Goal: Book appointment/travel/reservation

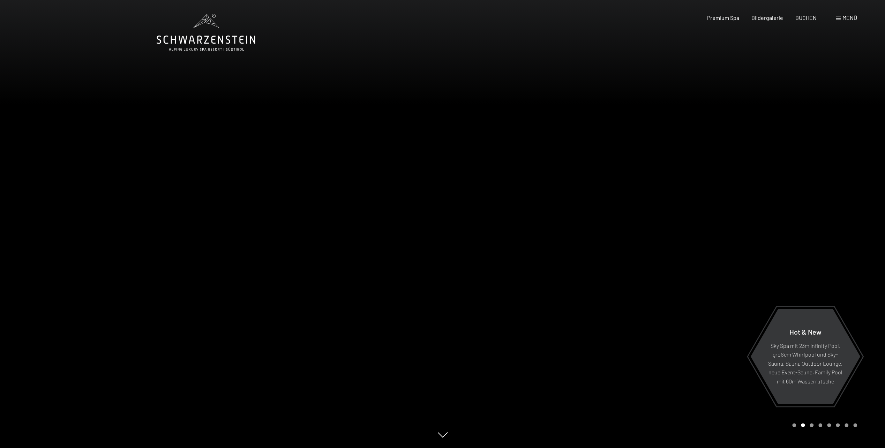
click at [197, 39] on icon at bounding box center [206, 32] width 99 height 37
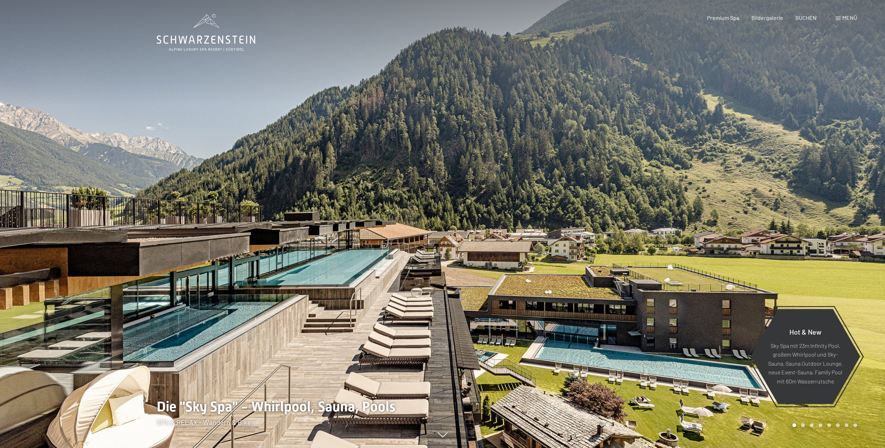
click at [849, 17] on span "Menü" at bounding box center [850, 17] width 15 height 7
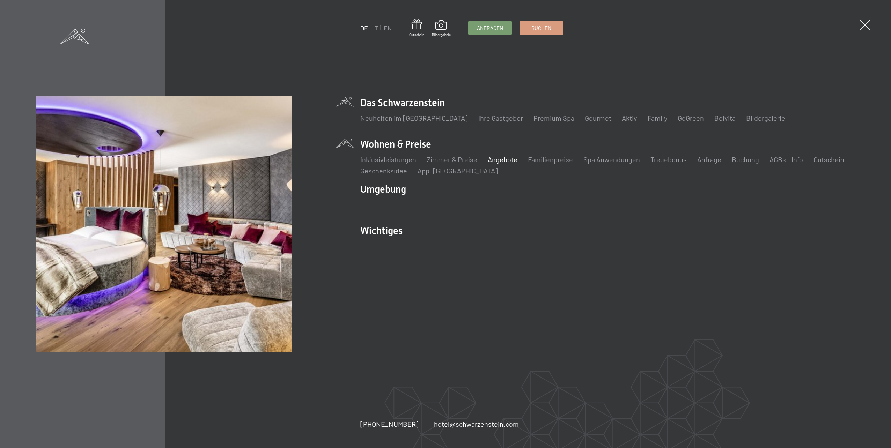
click at [491, 158] on link "Angebote" at bounding box center [503, 159] width 30 height 8
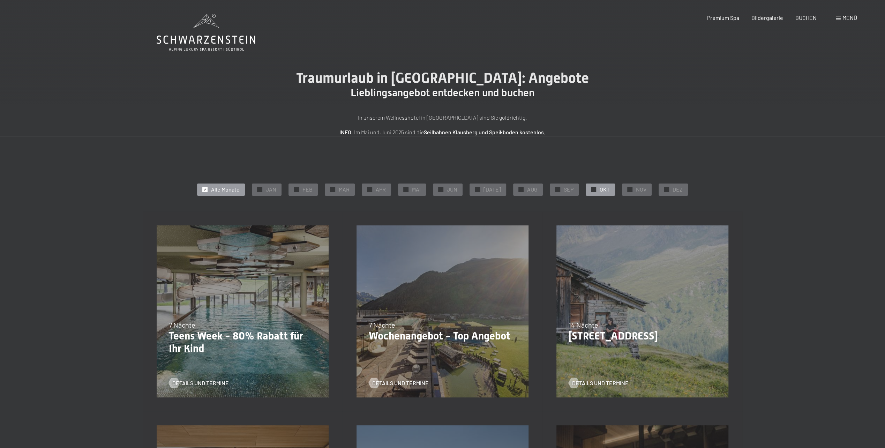
click at [597, 185] on div "✓ OKT" at bounding box center [600, 190] width 29 height 12
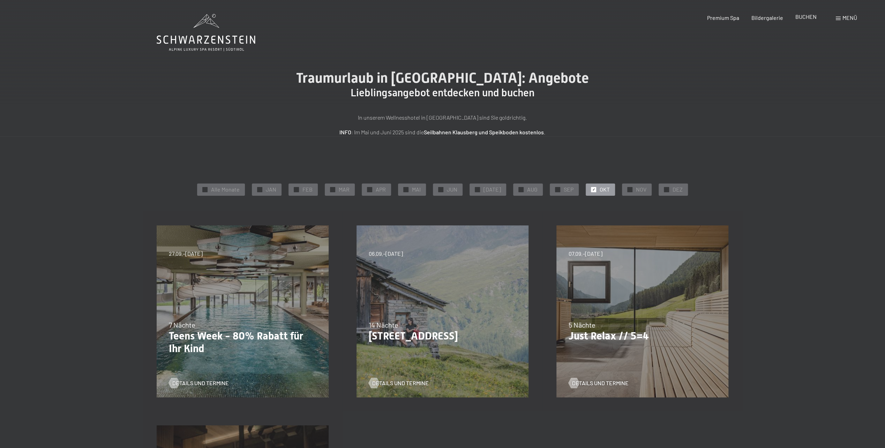
click at [812, 18] on span "BUCHEN" at bounding box center [806, 16] width 21 height 7
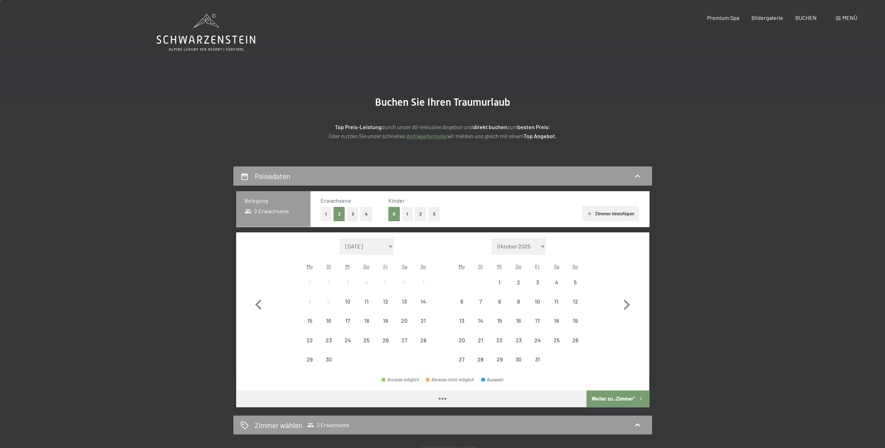
scroll to position [70, 0]
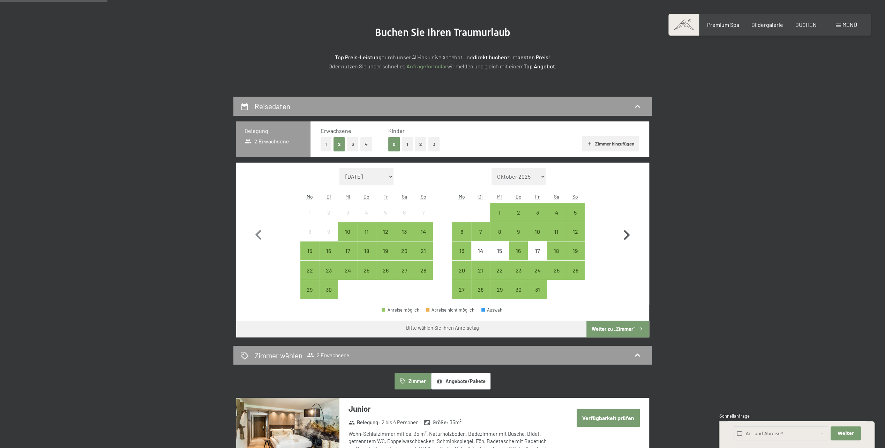
click at [624, 233] on icon "button" at bounding box center [627, 235] width 20 height 20
select select "2025-10-01"
select select "2025-11-01"
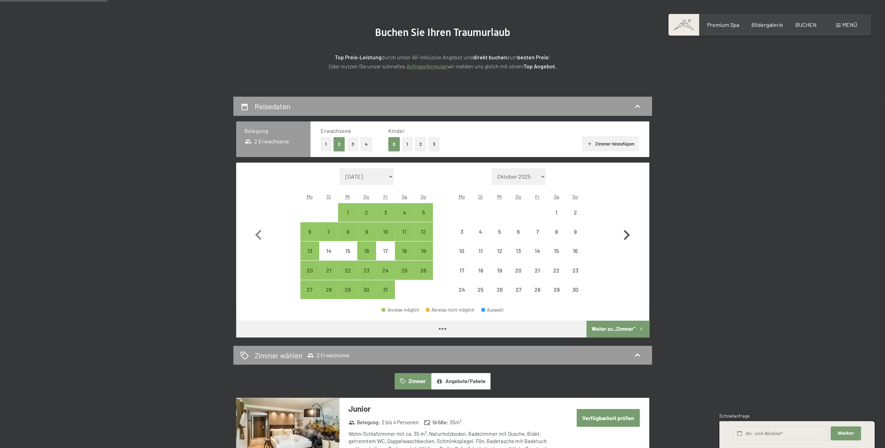
select select "2025-10-01"
select select "2025-11-01"
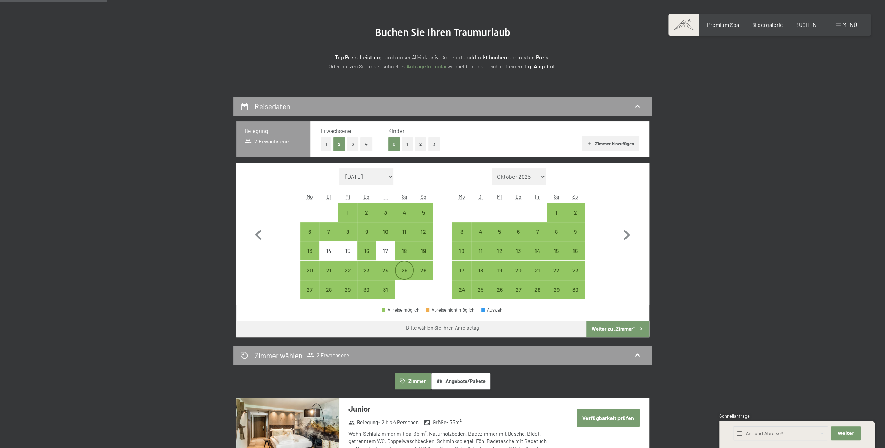
click at [407, 272] on div "25" at bounding box center [404, 276] width 17 height 17
select select "2025-10-01"
select select "2025-11-01"
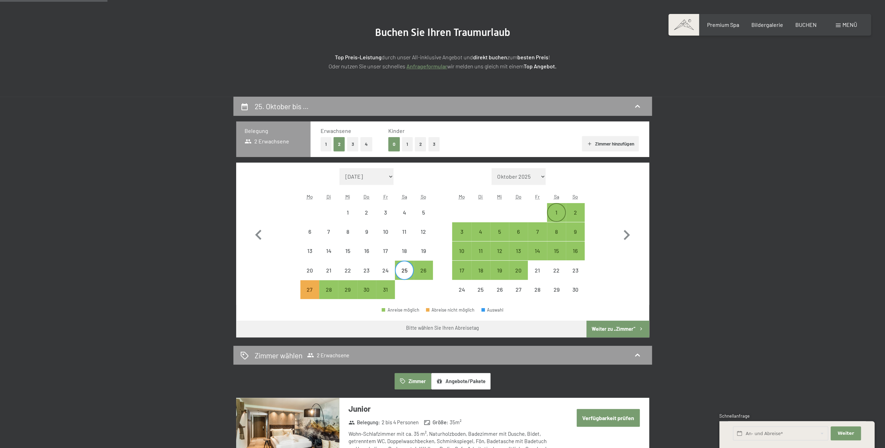
click at [556, 214] on div "1" at bounding box center [556, 218] width 17 height 17
select select "2025-10-01"
select select "2025-11-01"
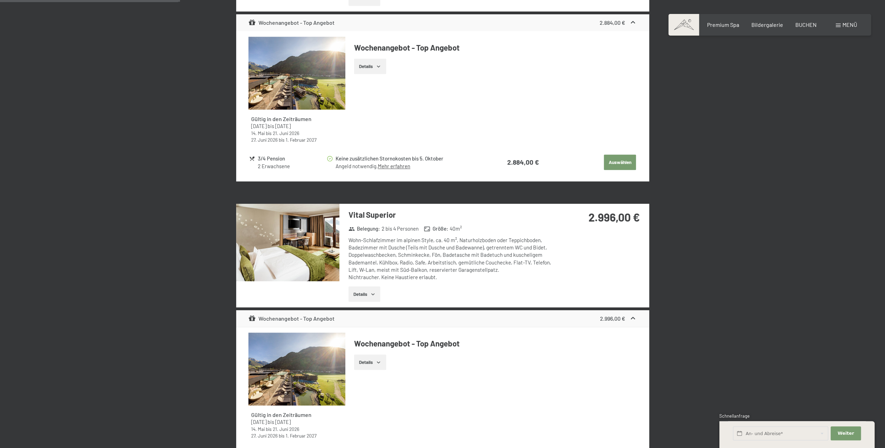
scroll to position [558, 0]
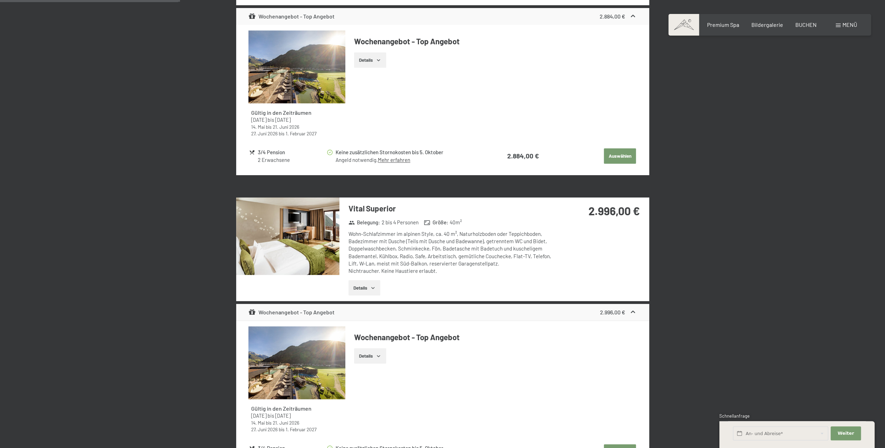
click at [374, 287] on icon "button" at bounding box center [373, 288] width 6 height 6
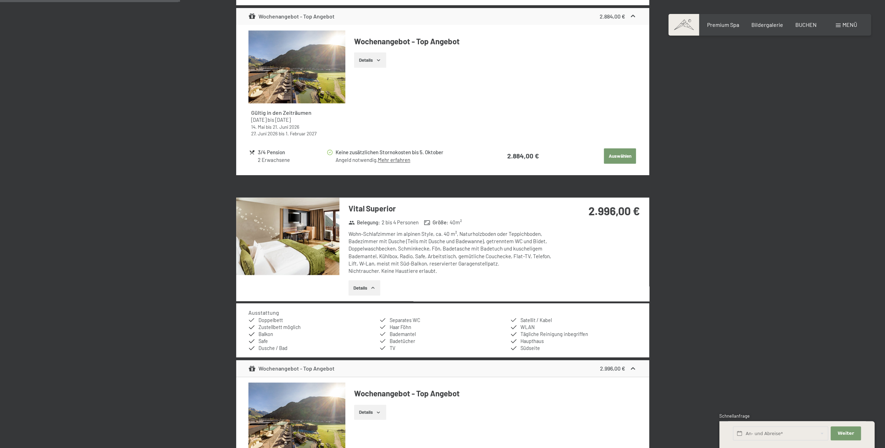
click at [382, 59] on button "Details" at bounding box center [370, 59] width 32 height 15
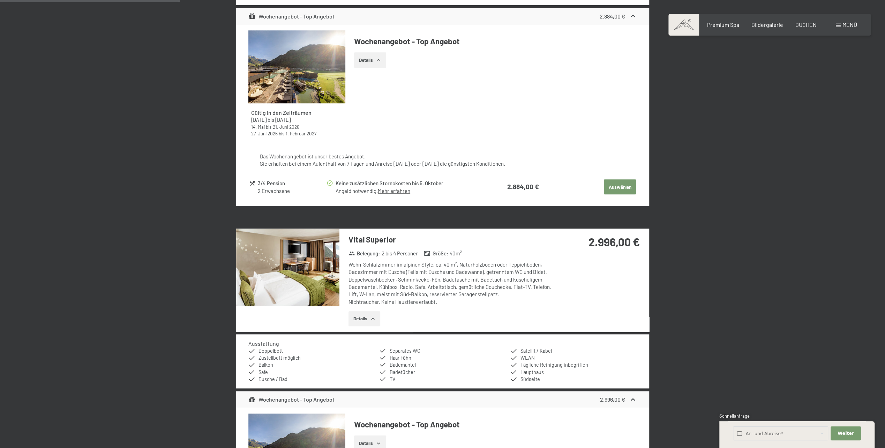
click at [382, 59] on button "Details" at bounding box center [370, 59] width 32 height 15
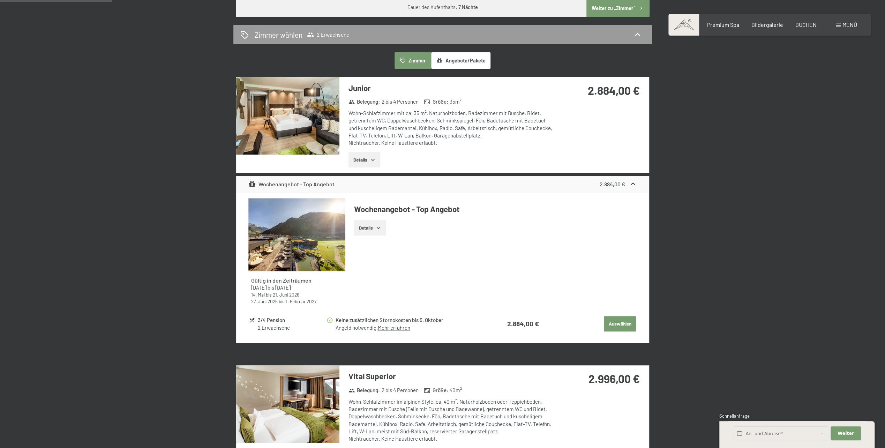
scroll to position [349, 0]
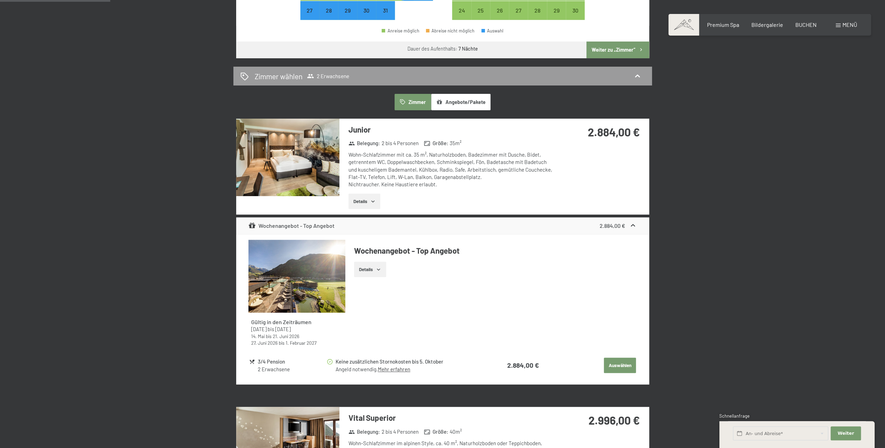
click at [370, 202] on button "Details" at bounding box center [365, 201] width 32 height 15
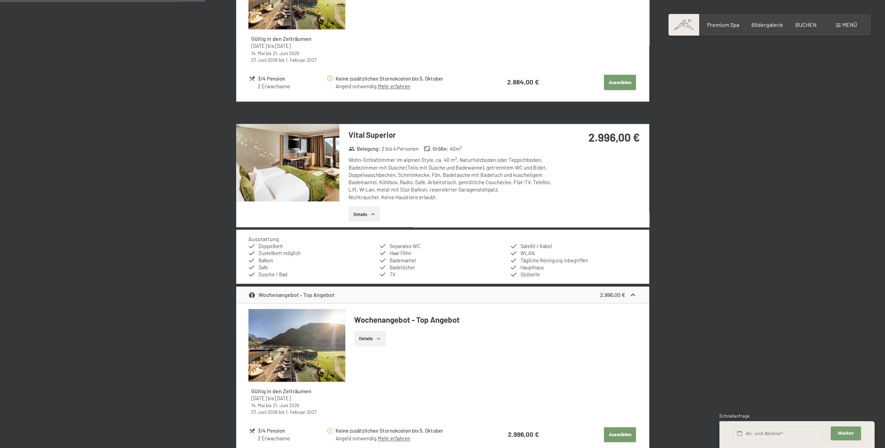
scroll to position [698, 0]
